Goal: Transaction & Acquisition: Purchase product/service

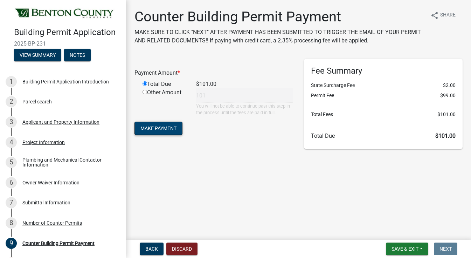
click at [166, 133] on button "Make Payment" at bounding box center [158, 127] width 48 height 13
click at [150, 251] on span "Back" at bounding box center [151, 249] width 13 height 6
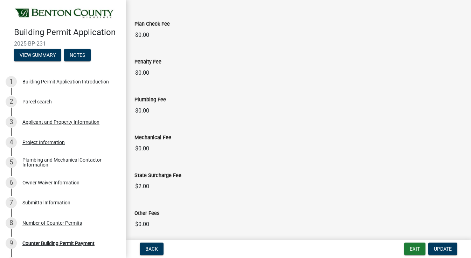
scroll to position [95, 0]
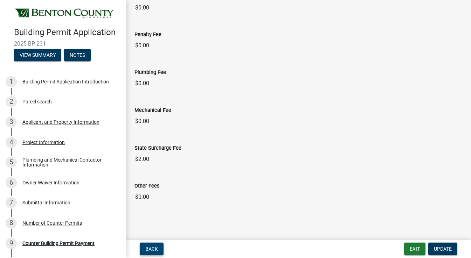
click at [151, 247] on span "Back" at bounding box center [151, 249] width 13 height 6
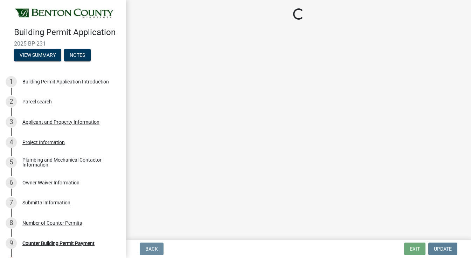
scroll to position [0, 0]
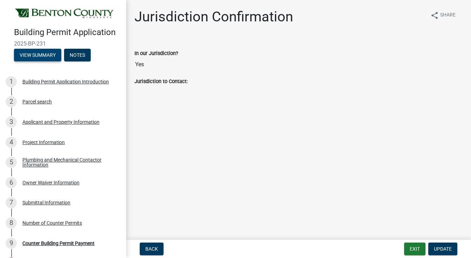
click at [47, 56] on button "View Summary" at bounding box center [37, 55] width 47 height 13
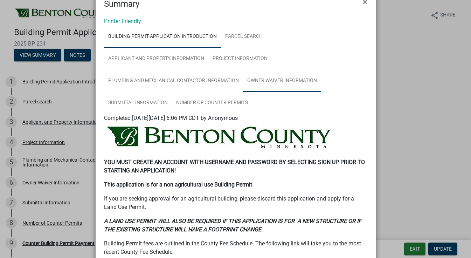
scroll to position [21, 0]
click at [364, 2] on span "×" at bounding box center [365, 1] width 5 height 10
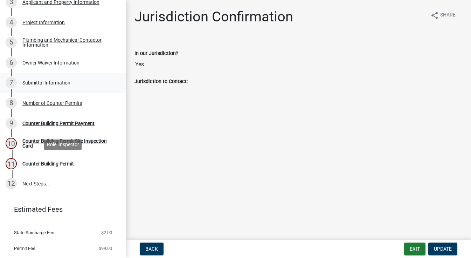
scroll to position [121, 0]
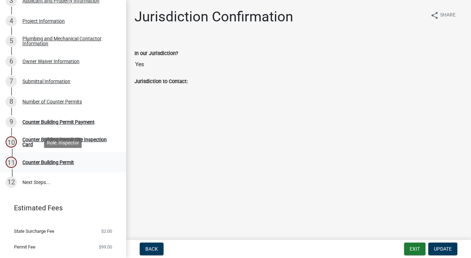
click at [53, 165] on div "Counter Building Permit" at bounding box center [47, 162] width 51 height 5
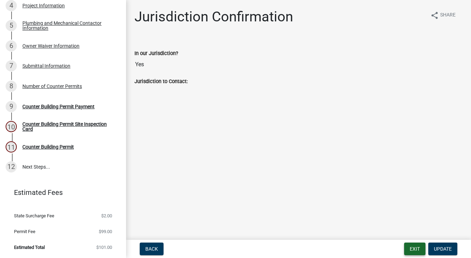
click at [412, 248] on button "Exit" at bounding box center [414, 248] width 21 height 13
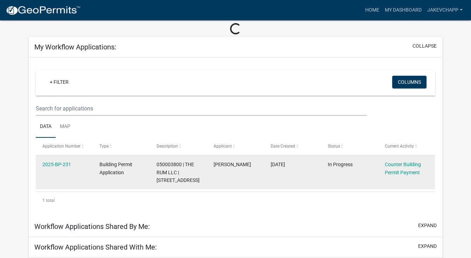
scroll to position [34, 0]
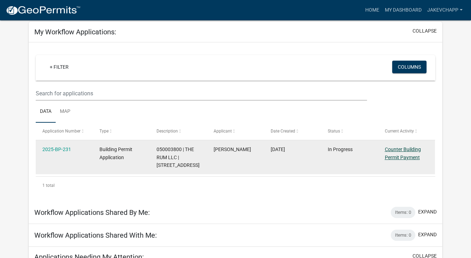
click at [395, 159] on link "Counter Building Permit Payment" at bounding box center [403, 153] width 36 height 14
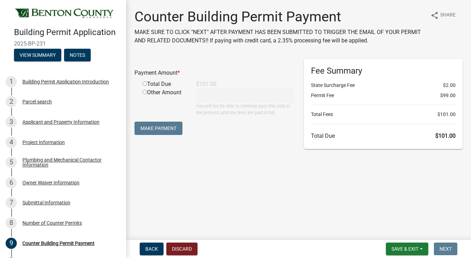
click at [143, 82] on input "radio" at bounding box center [145, 83] width 5 height 5
radio input "true"
type input "101"
click at [162, 124] on button "Make Payment" at bounding box center [158, 127] width 48 height 13
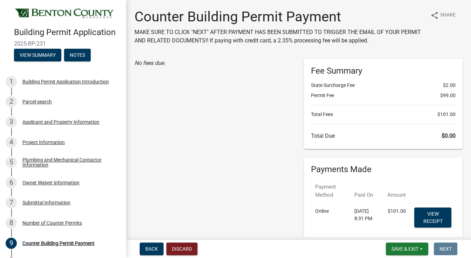
scroll to position [1, 0]
